Goal: Feedback & Contribution: Submit feedback/report problem

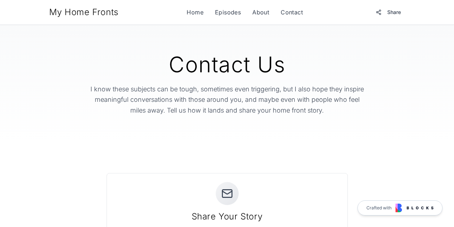
scroll to position [503, 0]
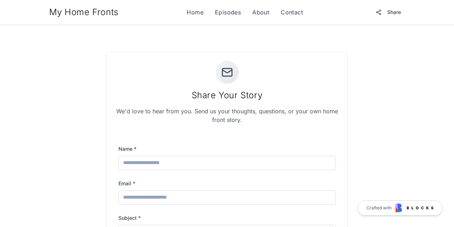
scroll to position [138, 0]
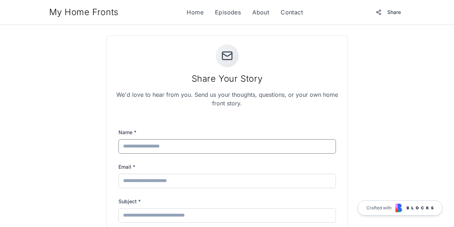
click at [226, 147] on input "Name *" at bounding box center [228, 146] width 218 height 14
type input "**********"
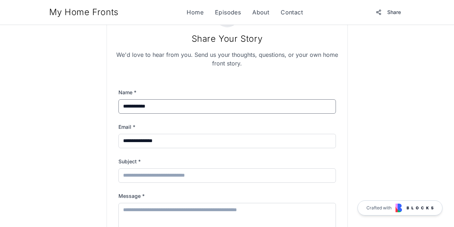
scroll to position [187, 0]
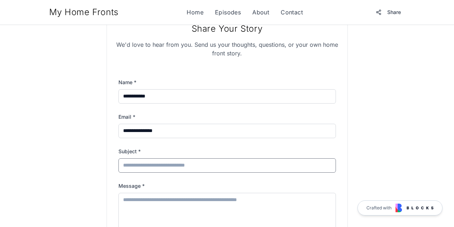
click at [177, 169] on input "Subject *" at bounding box center [228, 165] width 218 height 14
type input "**********"
click at [153, 216] on textarea "Message *" at bounding box center [228, 217] width 218 height 50
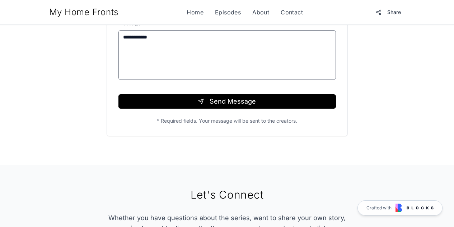
scroll to position [350, 0]
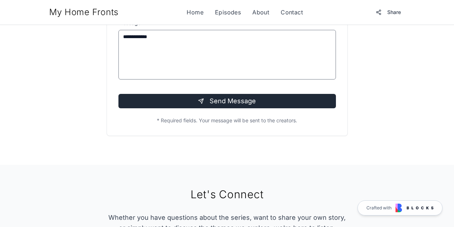
type textarea "**********"
click at [212, 102] on button "Send Message" at bounding box center [228, 101] width 218 height 14
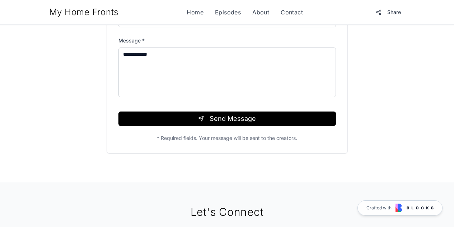
scroll to position [337, 0]
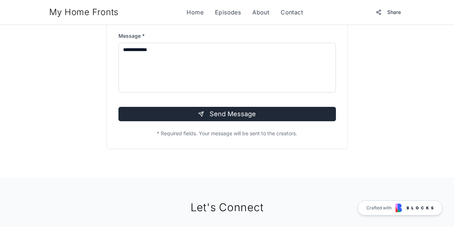
click at [173, 113] on button "Send Message" at bounding box center [228, 114] width 218 height 14
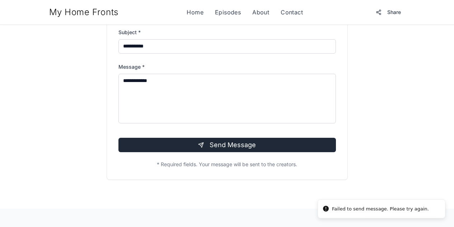
scroll to position [368, 0]
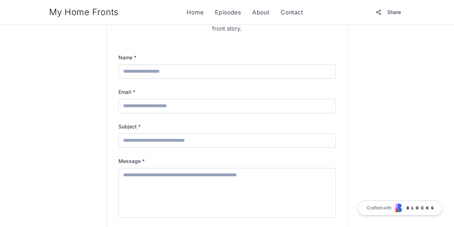
scroll to position [212, 0]
click at [186, 70] on input "Name *" at bounding box center [228, 72] width 218 height 14
type input "**********"
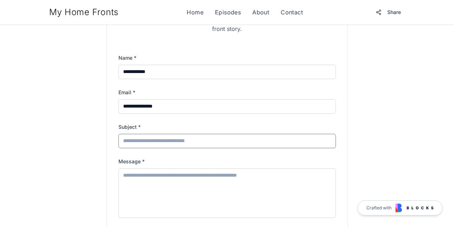
click at [172, 140] on input "Subject *" at bounding box center [228, 141] width 218 height 14
type input "**********"
click at [161, 180] on textarea "Message *" at bounding box center [228, 193] width 218 height 50
type textarea "*"
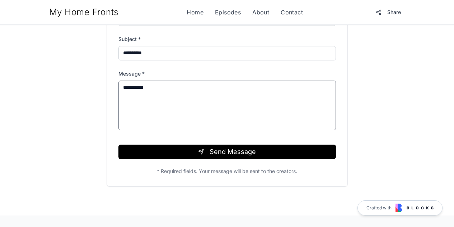
scroll to position [300, 0]
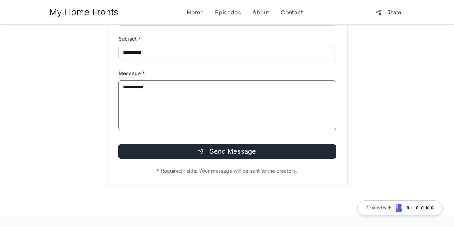
type textarea "**********"
click at [190, 154] on button "Send Message" at bounding box center [228, 151] width 218 height 14
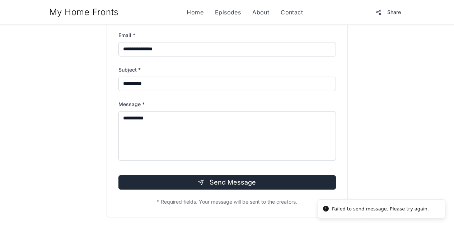
scroll to position [331, 0]
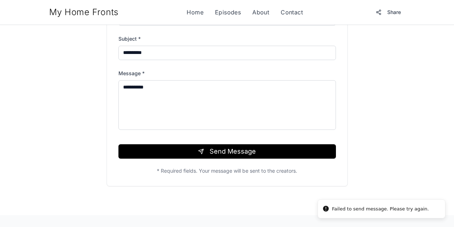
click at [340, 209] on div "Failed to send message. Please try again." at bounding box center [380, 208] width 97 height 7
copy div "Failed to send message. Please try again."
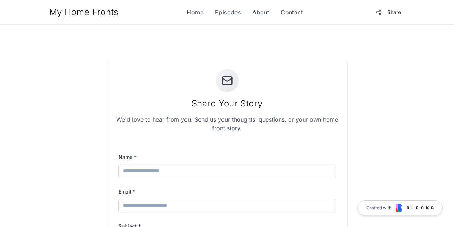
scroll to position [113, 0]
click at [183, 168] on input "Name *" at bounding box center [228, 170] width 218 height 14
type input "**********"
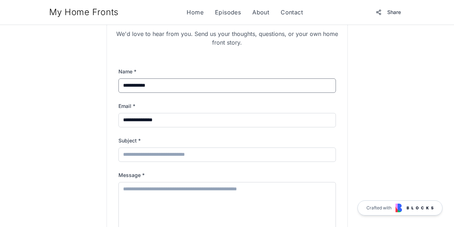
scroll to position [203, 0]
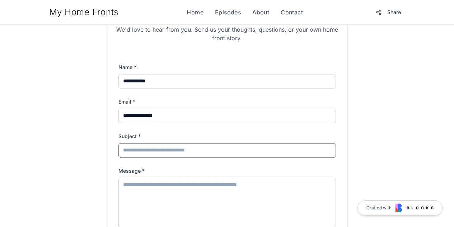
click at [168, 155] on input "Subject *" at bounding box center [228, 150] width 218 height 14
type input "*****"
click at [151, 192] on textarea "Message *" at bounding box center [228, 202] width 218 height 50
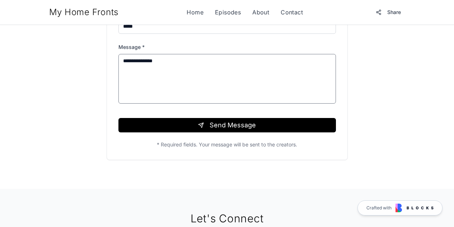
scroll to position [326, 0]
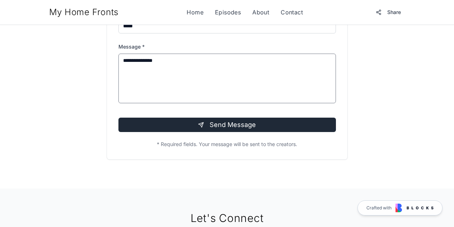
type textarea "**********"
click at [205, 127] on button "Send Message" at bounding box center [228, 124] width 218 height 14
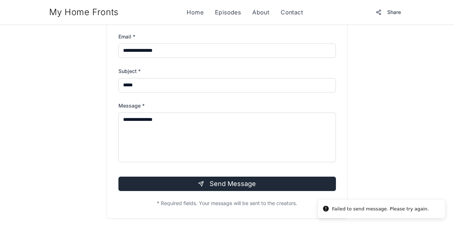
scroll to position [385, 0]
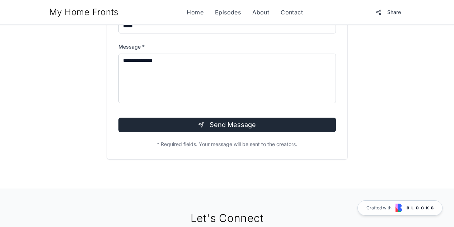
click at [263, 125] on button "Send Message" at bounding box center [228, 124] width 218 height 14
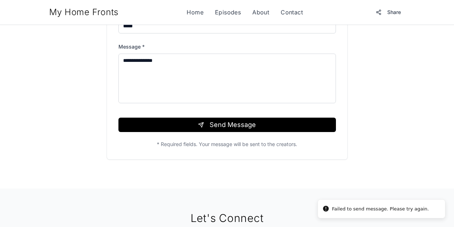
click at [377, 207] on div "Failed to send message. Please try again." at bounding box center [380, 208] width 97 height 7
copy div "Failed to send message. Please try again."
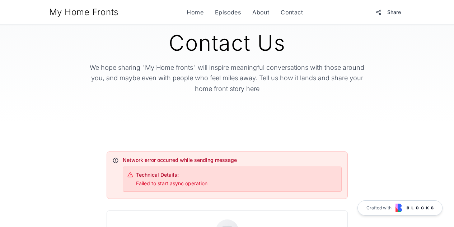
scroll to position [23, 0]
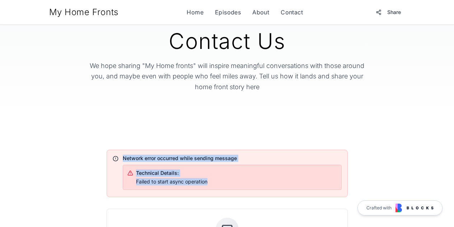
drag, startPoint x: 214, startPoint y: 183, endPoint x: 116, endPoint y: 155, distance: 102.7
click at [116, 155] on div "Network error occurred while sending message Technical Details: Failed to start…" at bounding box center [227, 171] width 229 height 35
copy div "Network error occurred while sending message Technical Details: Failed to start…"
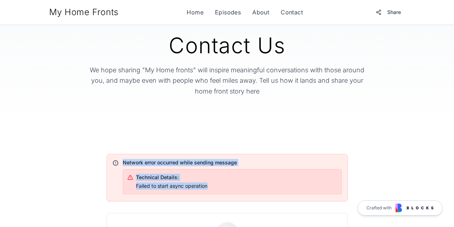
scroll to position [0, 0]
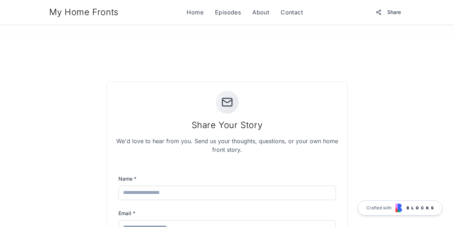
scroll to position [92, 0]
click at [152, 190] on input "Name *" at bounding box center [228, 192] width 218 height 14
type input "**********"
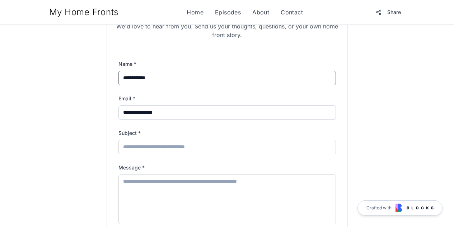
scroll to position [206, 0]
click at [161, 150] on input "Subject *" at bounding box center [228, 146] width 218 height 14
click at [151, 150] on input "**********" at bounding box center [228, 146] width 218 height 14
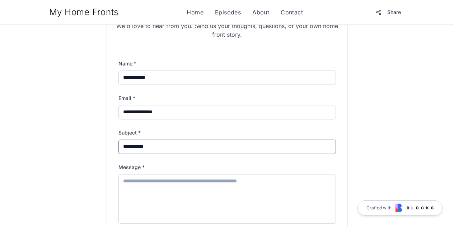
click at [151, 150] on input "**********" at bounding box center [228, 146] width 218 height 14
type input "**********"
click at [144, 188] on textarea "Message *" at bounding box center [228, 199] width 218 height 50
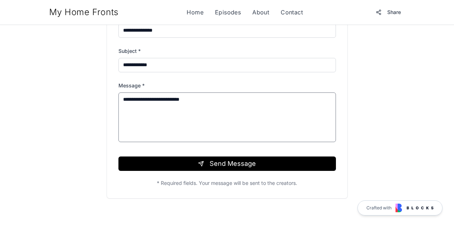
scroll to position [294, 0]
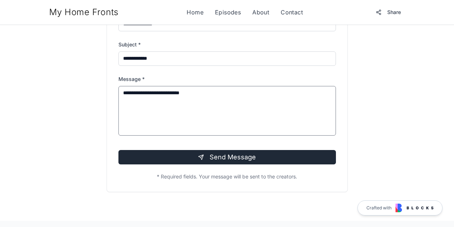
type textarea "**********"
click at [217, 155] on button "Send Message" at bounding box center [228, 157] width 218 height 14
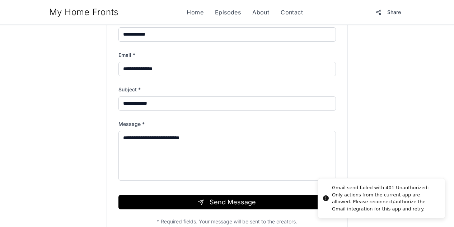
scroll to position [325, 0]
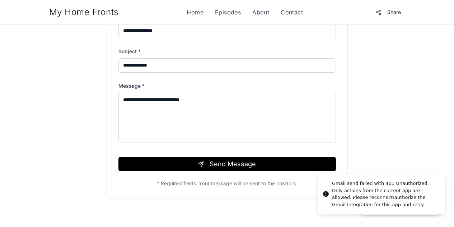
drag, startPoint x: 364, startPoint y: 214, endPoint x: 342, endPoint y: 198, distance: 27.3
click at [342, 198] on li "Gmail send failed with 401 Unauthorized: Only actions from the current app are …" at bounding box center [382, 193] width 128 height 40
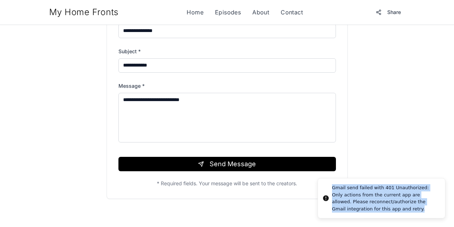
drag, startPoint x: 362, startPoint y: 207, endPoint x: 333, endPoint y: 187, distance: 35.8
click at [333, 187] on div "Gmail send failed with 401 Unauthorized: Only actions from the current app are …" at bounding box center [385, 198] width 107 height 28
copy div "Gmail send failed with 401 Unauthorized: Only actions from the current app are …"
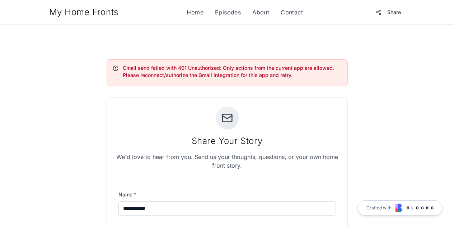
scroll to position [113, 0]
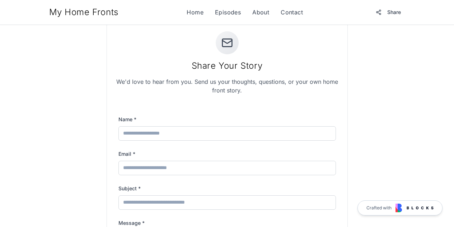
scroll to position [151, 0]
click at [295, 15] on link "Contact" at bounding box center [292, 12] width 22 height 9
click at [266, 13] on link "About" at bounding box center [260, 12] width 17 height 9
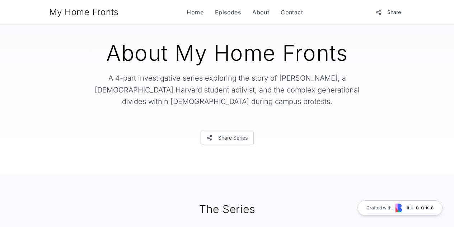
scroll to position [13, 0]
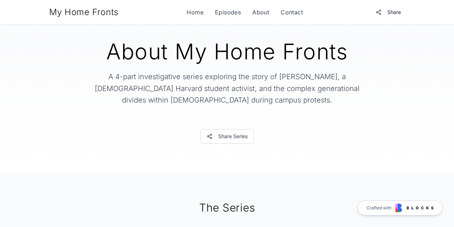
click at [222, 94] on p "A 4-part investigative series exploring the story of Violet Barron, a Jewish Ha…" at bounding box center [227, 88] width 276 height 35
click at [209, 59] on h1 "About My Home Fronts" at bounding box center [227, 52] width 322 height 22
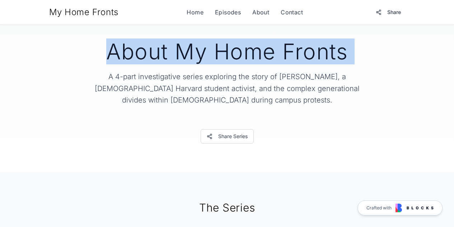
click at [209, 59] on h1 "About My Home Fronts" at bounding box center [227, 52] width 322 height 22
copy h1 "About My Home Fronts"
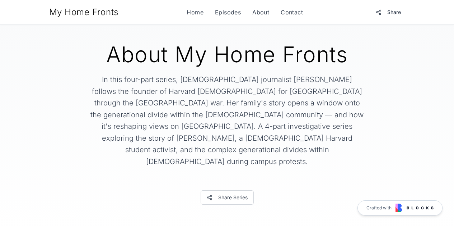
scroll to position [11, 0]
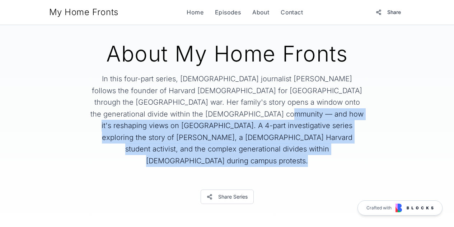
drag, startPoint x: 223, startPoint y: 111, endPoint x: 349, endPoint y: 149, distance: 131.4
click at [349, 149] on div "About My Home Fronts In this four-part series, [DEMOGRAPHIC_DATA] journalist [P…" at bounding box center [227, 123] width 322 height 161
copy p "A 4-part investigative series exploring the story of [PERSON_NAME], a [DEMOGRAP…"
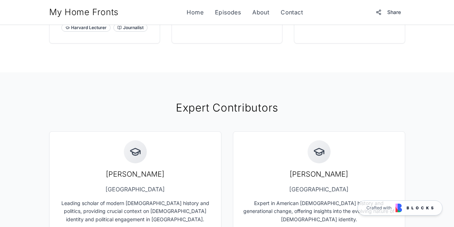
scroll to position [756, 0]
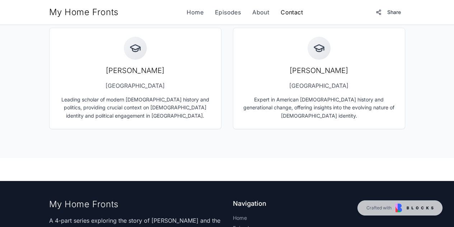
click at [289, 14] on link "Contact" at bounding box center [292, 12] width 22 height 9
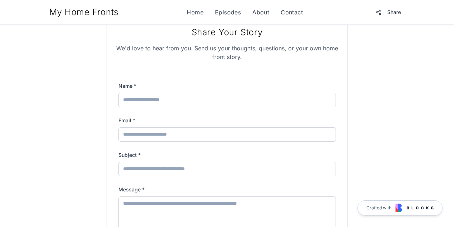
scroll to position [184, 0]
click at [192, 98] on input "Name *" at bounding box center [228, 100] width 218 height 14
type input "**********"
click at [190, 171] on input "Subject *" at bounding box center [228, 169] width 218 height 14
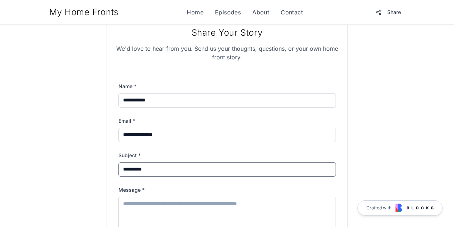
type input "**********"
click at [183, 209] on textarea "Message *" at bounding box center [228, 221] width 218 height 50
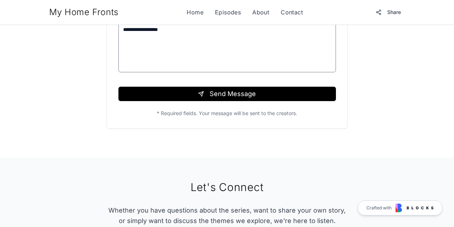
scroll to position [358, 0]
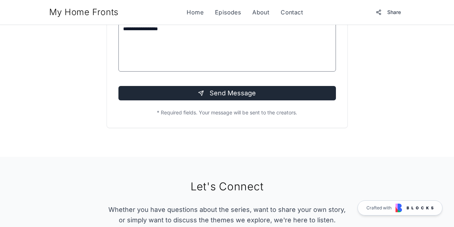
type textarea "**********"
click at [233, 87] on button "Send Message" at bounding box center [228, 93] width 218 height 14
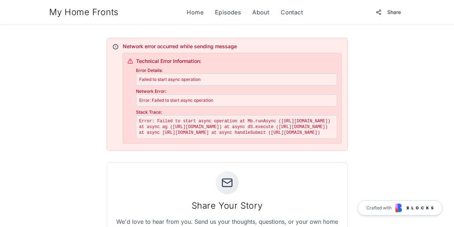
scroll to position [135, 0]
drag, startPoint x: 254, startPoint y: 174, endPoint x: 124, endPoint y: 47, distance: 182.1
click at [124, 47] on div "Network error occurred while sending message Technical Error Information: Error…" at bounding box center [232, 92] width 219 height 101
copy div "Network error occurred while sending message Technical Error Information: Error…"
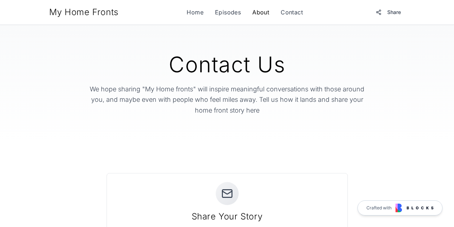
click at [261, 13] on link "About" at bounding box center [260, 12] width 17 height 9
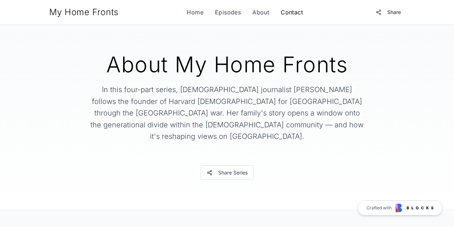
click at [290, 10] on link "Contact" at bounding box center [292, 12] width 22 height 9
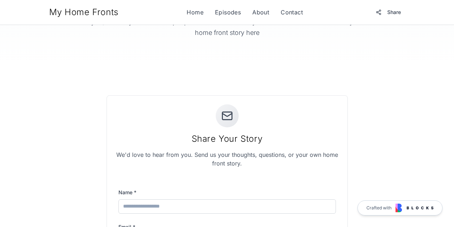
scroll to position [88, 0]
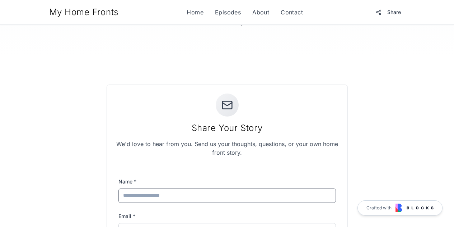
click at [198, 191] on input "Name *" at bounding box center [228, 195] width 218 height 14
type input "**********"
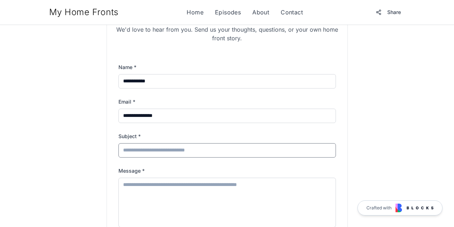
click at [164, 154] on input "Subject *" at bounding box center [228, 150] width 218 height 14
type input "*****"
click at [75, 191] on div "**********" at bounding box center [227, 126] width 368 height 313
click at [173, 187] on textarea "Message *" at bounding box center [228, 202] width 218 height 50
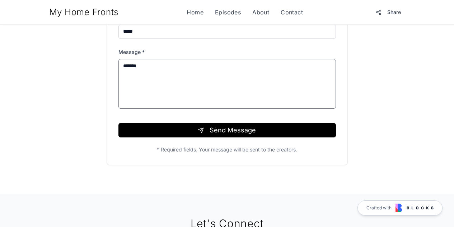
scroll to position [321, 0]
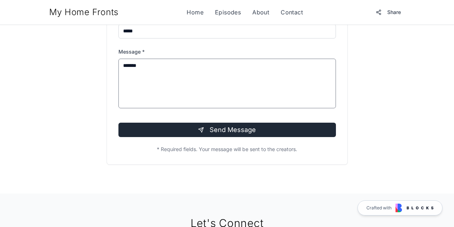
type textarea "*******"
click at [225, 133] on button "Send Message" at bounding box center [228, 129] width 218 height 14
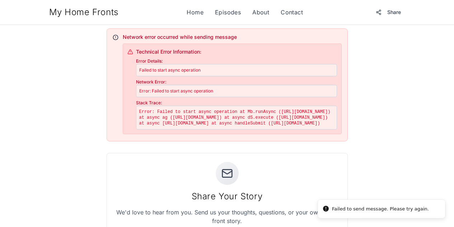
scroll to position [144, 0]
drag, startPoint x: 229, startPoint y: 166, endPoint x: 108, endPoint y: 31, distance: 181.6
click at [108, 31] on div "Network error occurred while sending message Technical Error Information: Error…" at bounding box center [227, 85] width 241 height 113
copy div "Network error occurred while sending message Technical Error Information: Error…"
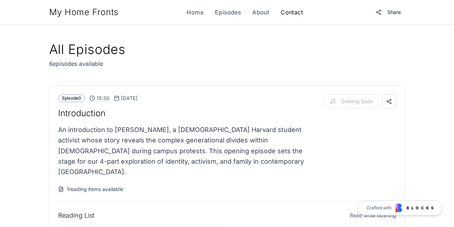
click at [289, 13] on link "Contact" at bounding box center [292, 12] width 22 height 9
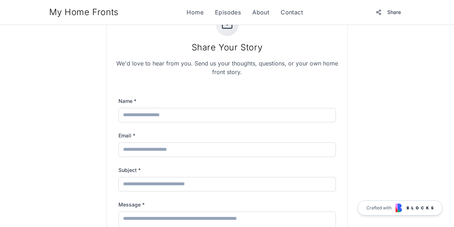
scroll to position [169, 0]
click at [209, 111] on input "Name *" at bounding box center [228, 114] width 218 height 14
type input "**********"
click at [241, 181] on input "Subject *" at bounding box center [228, 183] width 218 height 14
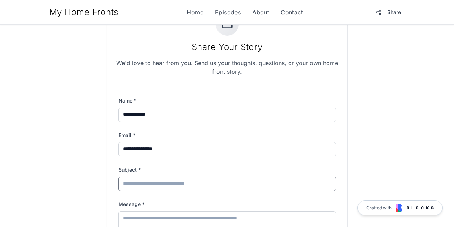
type input "*****"
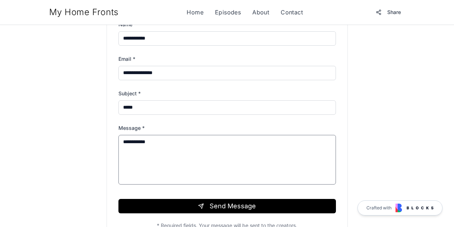
scroll to position [251, 0]
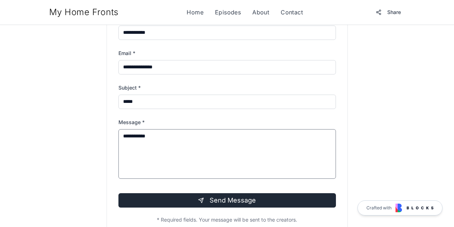
type textarea "**********"
click at [183, 195] on button "Send Message" at bounding box center [228, 200] width 218 height 14
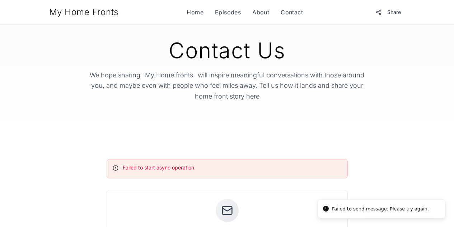
scroll to position [13, 0]
click at [190, 166] on div "Failed to start async operation" at bounding box center [227, 167] width 229 height 7
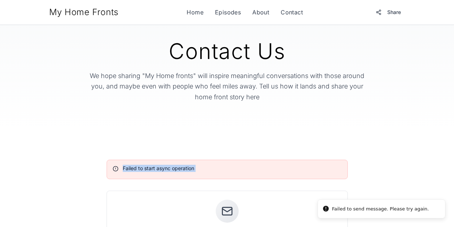
click at [190, 166] on div "Failed to start async operation" at bounding box center [227, 167] width 229 height 7
copy div "Failed to start async operation"
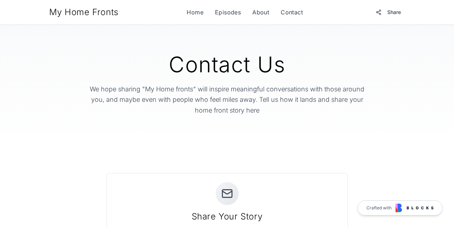
scroll to position [100, 0]
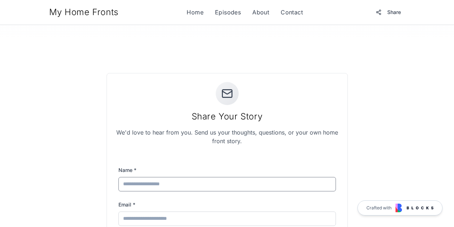
click at [177, 181] on input "Name *" at bounding box center [228, 184] width 218 height 14
type input "**********"
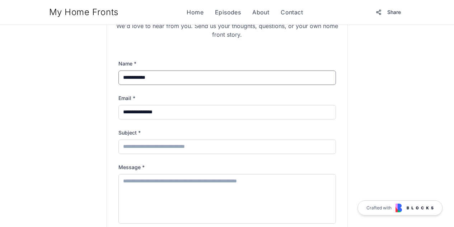
scroll to position [206, 0]
click at [176, 148] on input "Subject *" at bounding box center [228, 146] width 218 height 14
type input "***"
click at [165, 211] on textarea "Message *" at bounding box center [228, 198] width 218 height 50
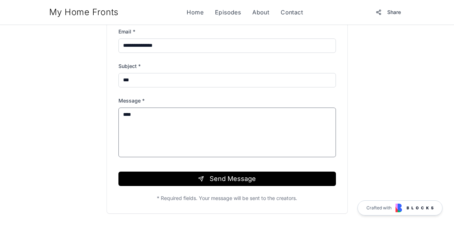
scroll to position [273, 0]
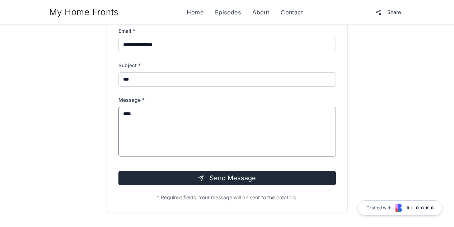
type textarea "****"
click at [272, 179] on button "Send Message" at bounding box center [228, 178] width 218 height 14
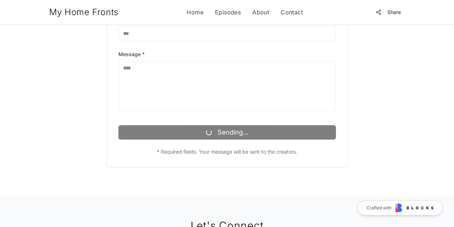
scroll to position [319, 0]
click at [203, 130] on div "Sending..." at bounding box center [228, 129] width 218 height 20
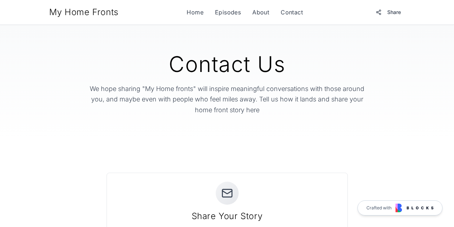
scroll to position [0, 0]
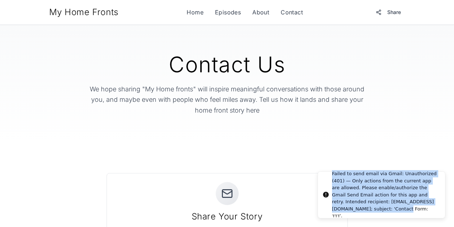
drag, startPoint x: 436, startPoint y: 210, endPoint x: 332, endPoint y: 178, distance: 108.9
click at [332, 178] on div "Failed to send email via Gmail: Unauthorized (401) — Only actions from the curr…" at bounding box center [385, 194] width 107 height 49
copy div "Failed to send email via Gmail: Unauthorized (401) — Only actions from the curr…"
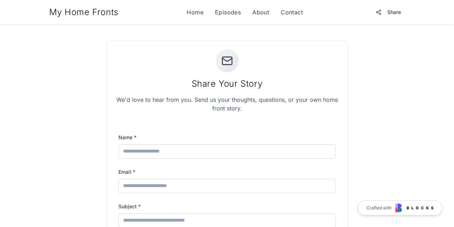
scroll to position [133, 0]
click at [164, 155] on input "Name *" at bounding box center [228, 150] width 218 height 14
type input "**********"
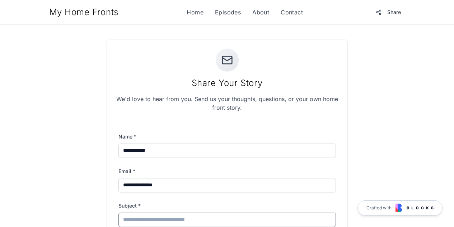
click at [180, 218] on input "Subject *" at bounding box center [228, 219] width 218 height 14
type input "*"
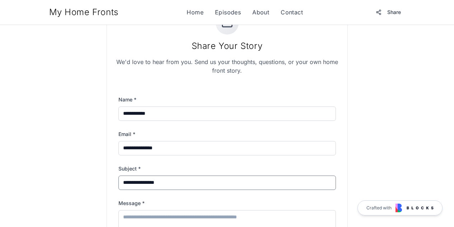
scroll to position [171, 0]
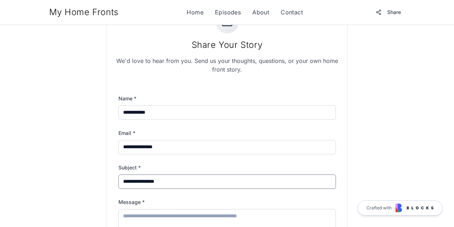
type input "**********"
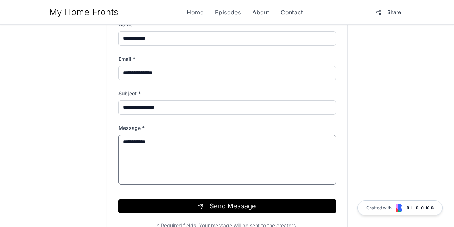
scroll to position [259, 0]
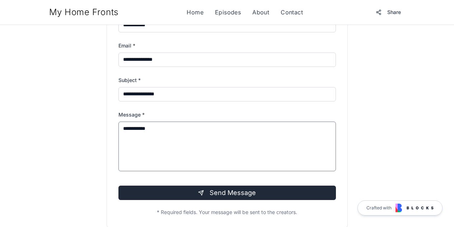
type textarea "**********"
click at [197, 187] on button "Send Message" at bounding box center [228, 192] width 218 height 14
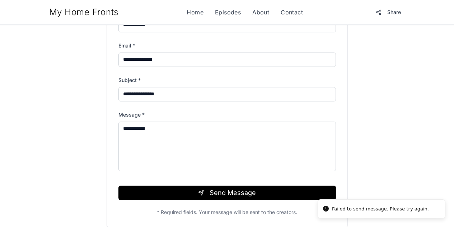
click at [344, 208] on div "Failed to send message. Please try again." at bounding box center [380, 208] width 97 height 7
copy div "Failed to send message. Please try again."
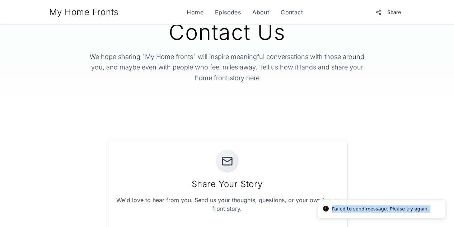
scroll to position [0, 0]
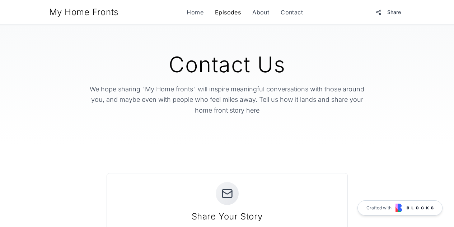
click at [218, 15] on link "Episodes" at bounding box center [228, 12] width 26 height 9
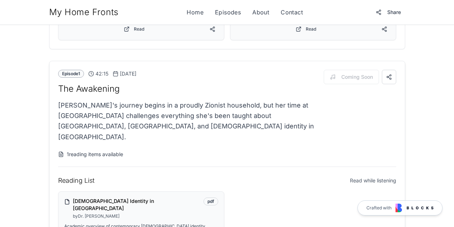
click at [187, 191] on div "Jewish Identity in Modern America by Dr. Sarah Cohen pdf Academic overview of c…" at bounding box center [142, 219] width 166 height 57
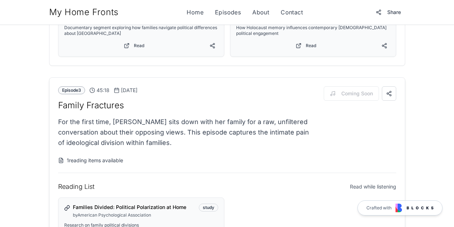
scroll to position [1706, 0]
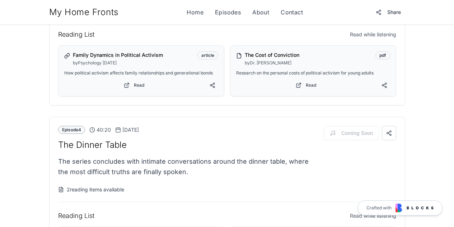
scroll to position [815, 0]
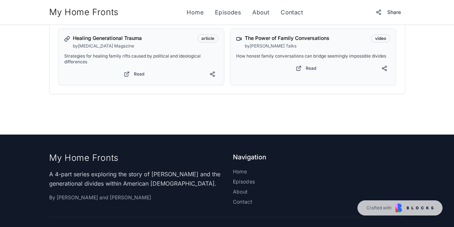
click at [230, 152] on div "My Home Fronts A 4-part series exploring the story of [PERSON_NAME] and the gen…" at bounding box center [227, 178] width 356 height 53
click at [236, 168] on link "Home" at bounding box center [319, 171] width 172 height 7
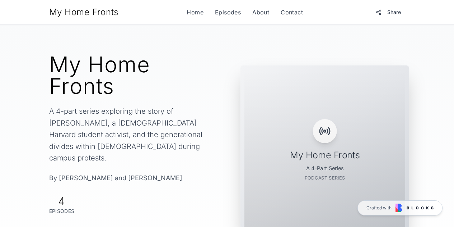
click at [386, 108] on div at bounding box center [325, 149] width 161 height 161
click at [349, 110] on div at bounding box center [325, 149] width 161 height 161
